Goal: Information Seeking & Learning: Learn about a topic

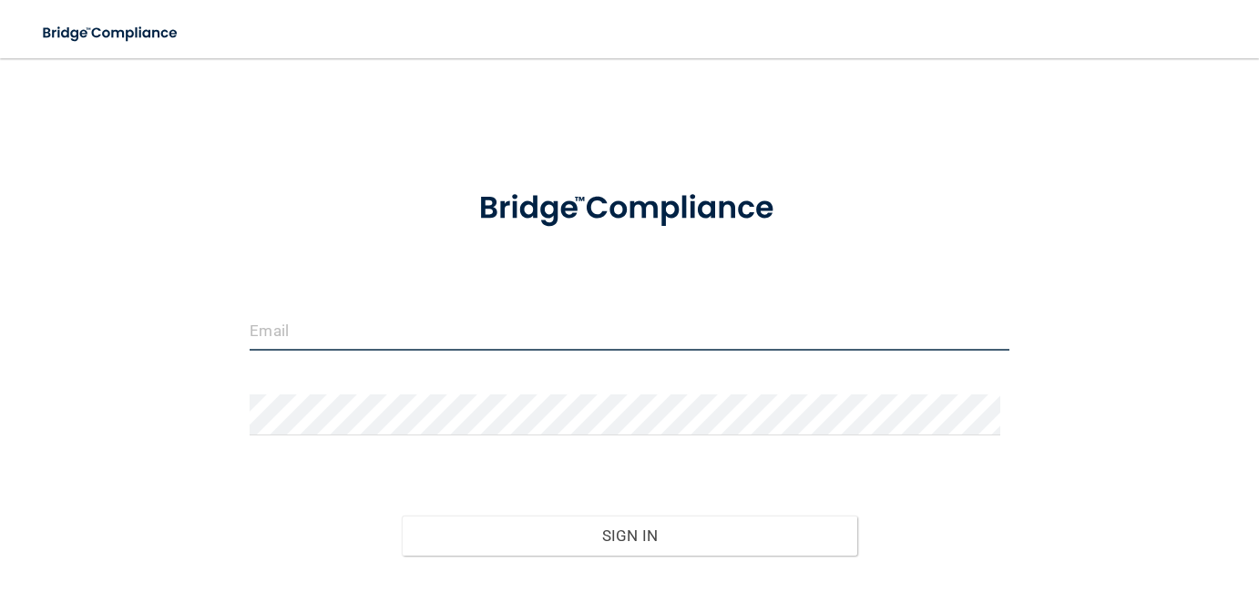
click at [411, 337] on input "email" at bounding box center [629, 330] width 759 height 41
type input "[EMAIL_ADDRESS][DOMAIN_NAME]"
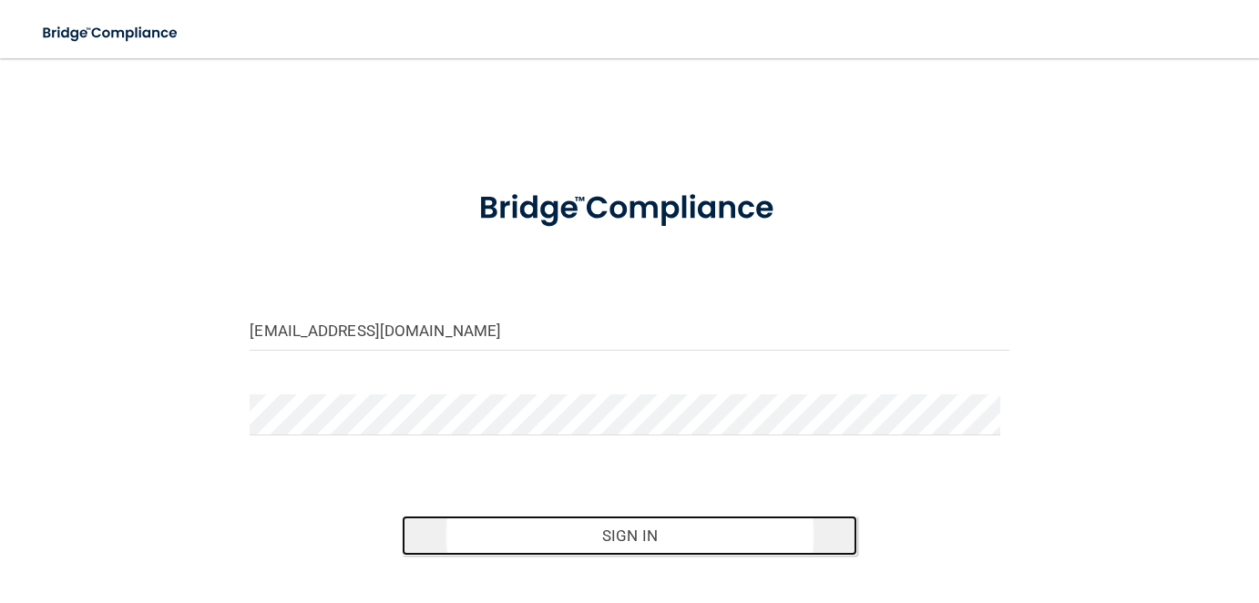
click at [630, 534] on button "Sign In" at bounding box center [630, 536] width 456 height 40
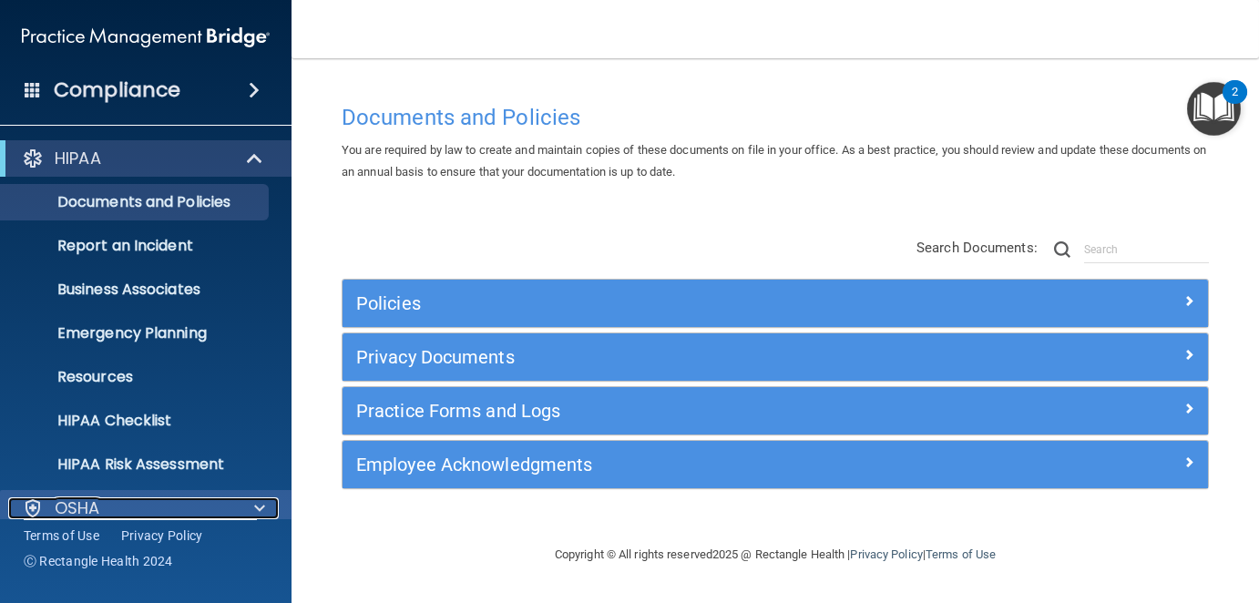
click at [89, 499] on p "OSHA" at bounding box center [78, 508] width 46 height 22
click at [107, 503] on div "OSHA" at bounding box center [121, 508] width 226 height 22
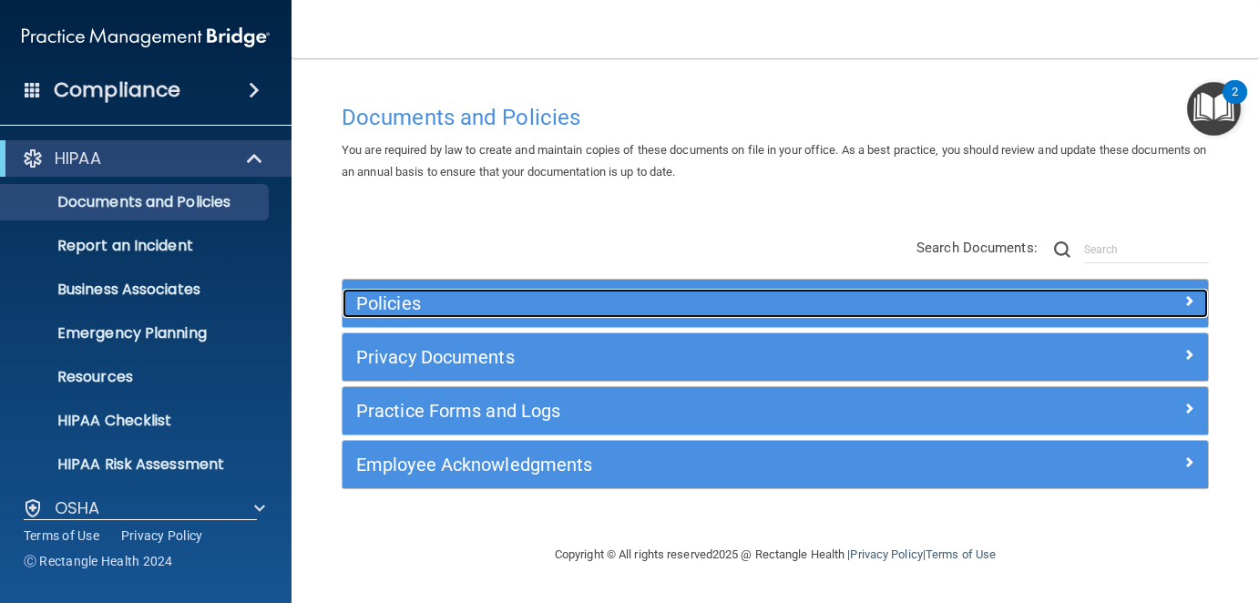
click at [399, 303] on h5 "Policies" at bounding box center [667, 303] width 622 height 20
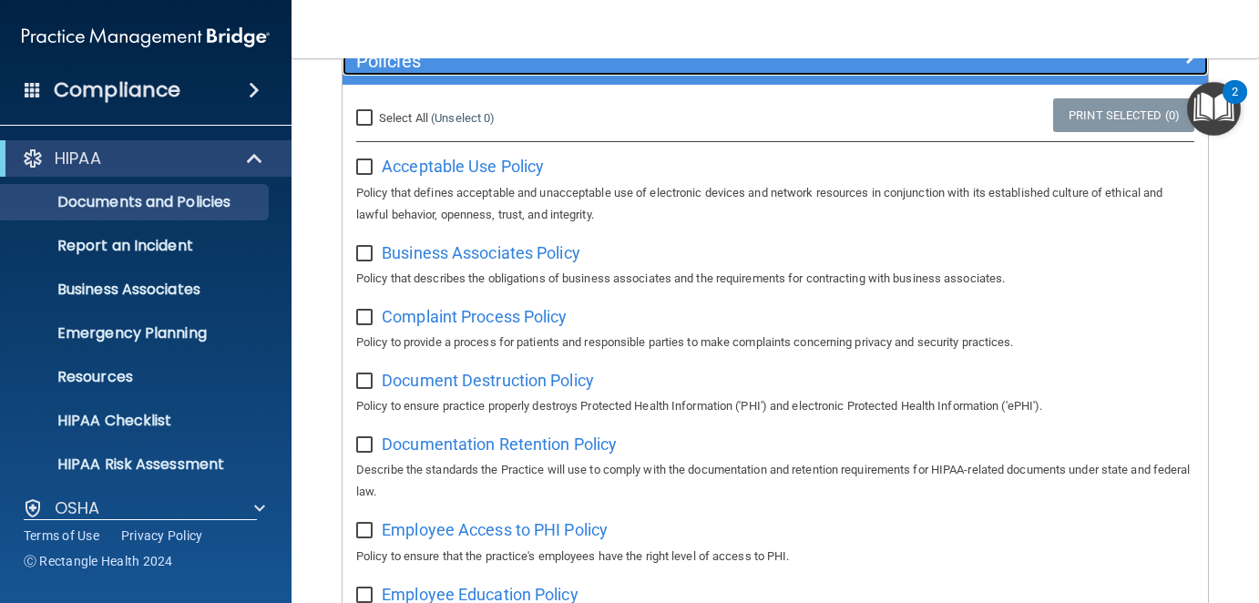
scroll to position [273, 0]
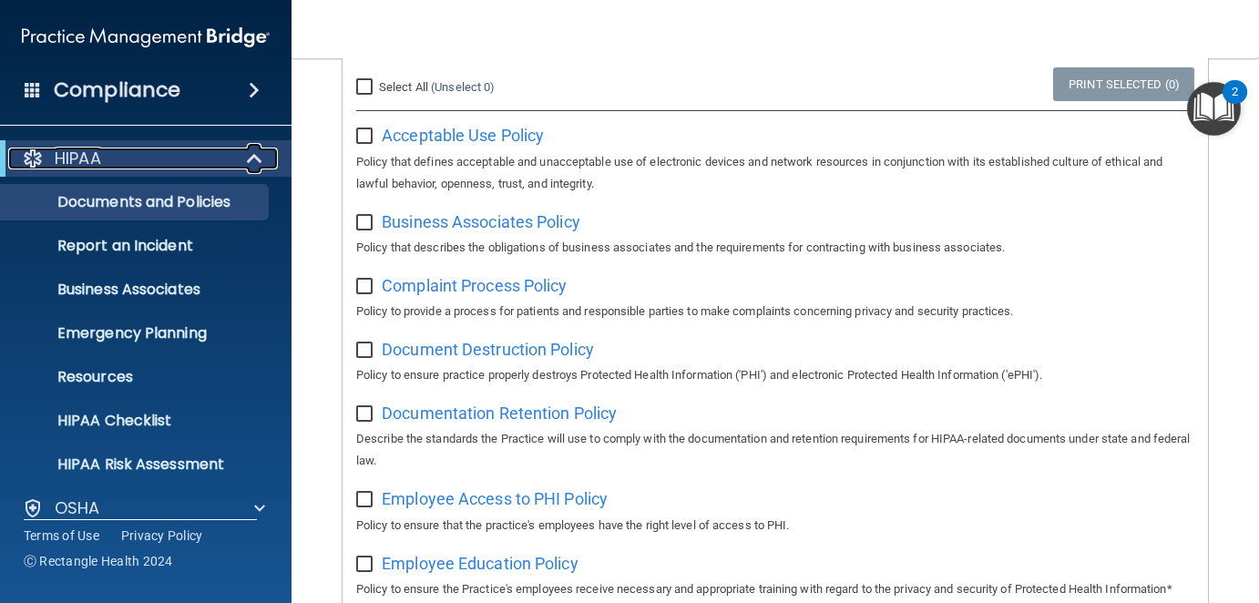
click at [77, 154] on p "HIPAA" at bounding box center [78, 159] width 46 height 22
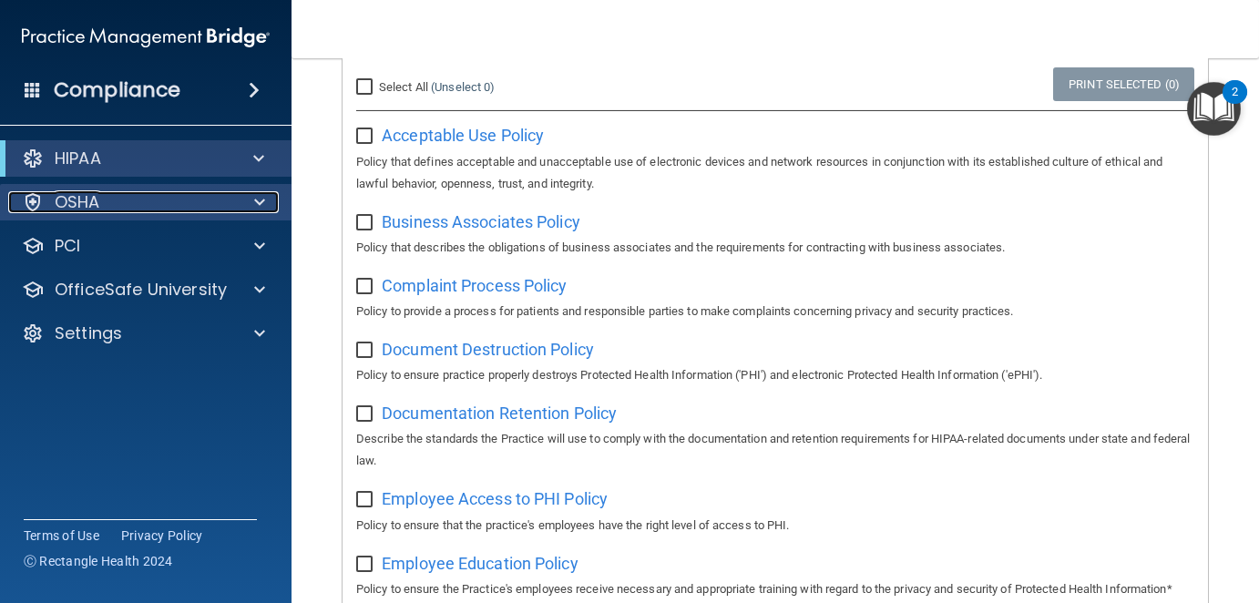
click at [67, 205] on p "OSHA" at bounding box center [78, 202] width 46 height 22
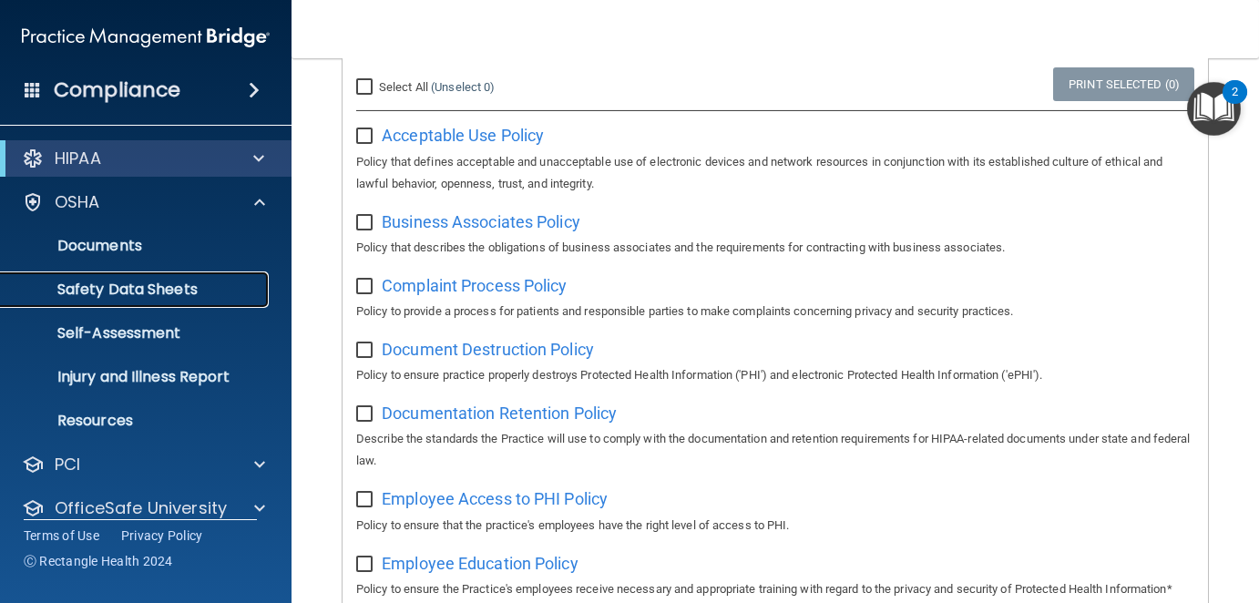
click at [136, 292] on p "Safety Data Sheets" at bounding box center [136, 290] width 249 height 18
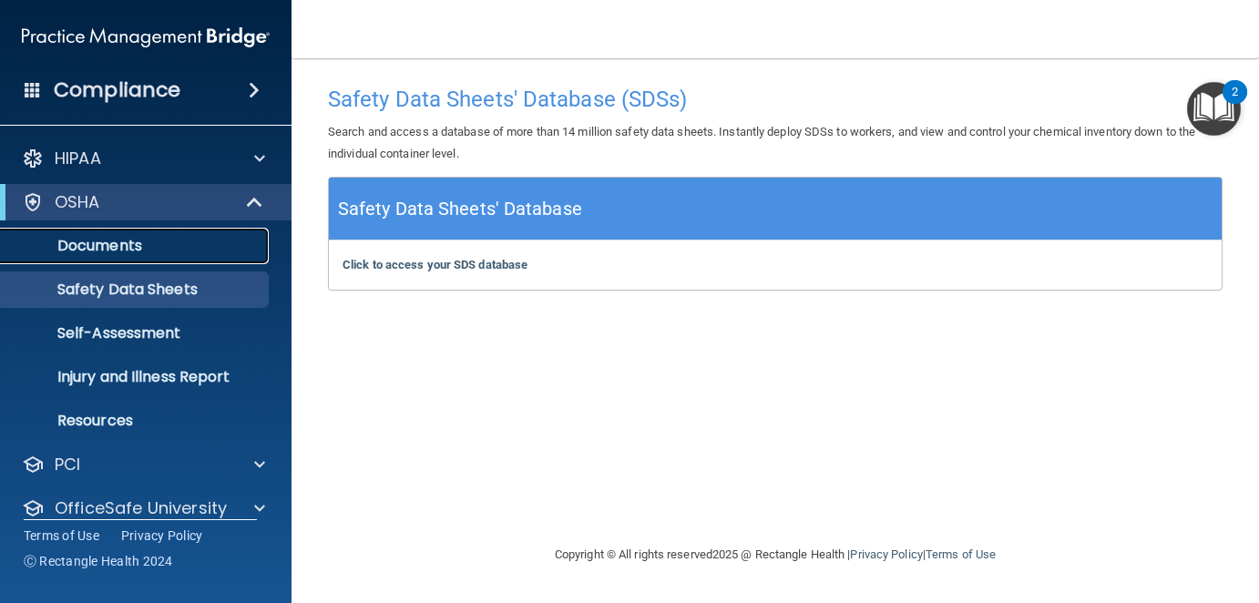
click at [96, 245] on p "Documents" at bounding box center [136, 246] width 249 height 18
